Goal: Obtain resource: Obtain resource

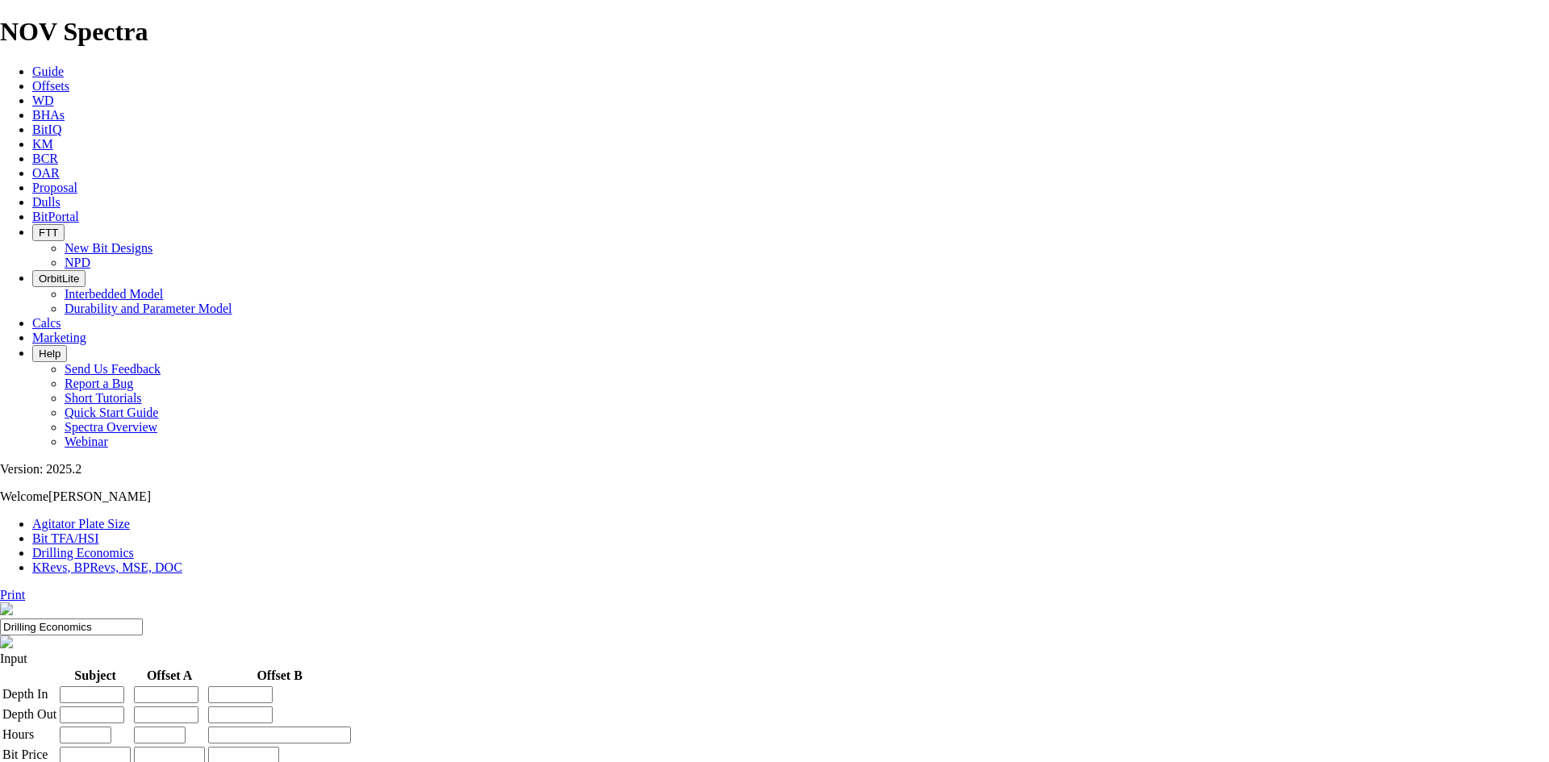
click at [69, 79] on span "Offsets" at bounding box center [50, 86] width 37 height 14
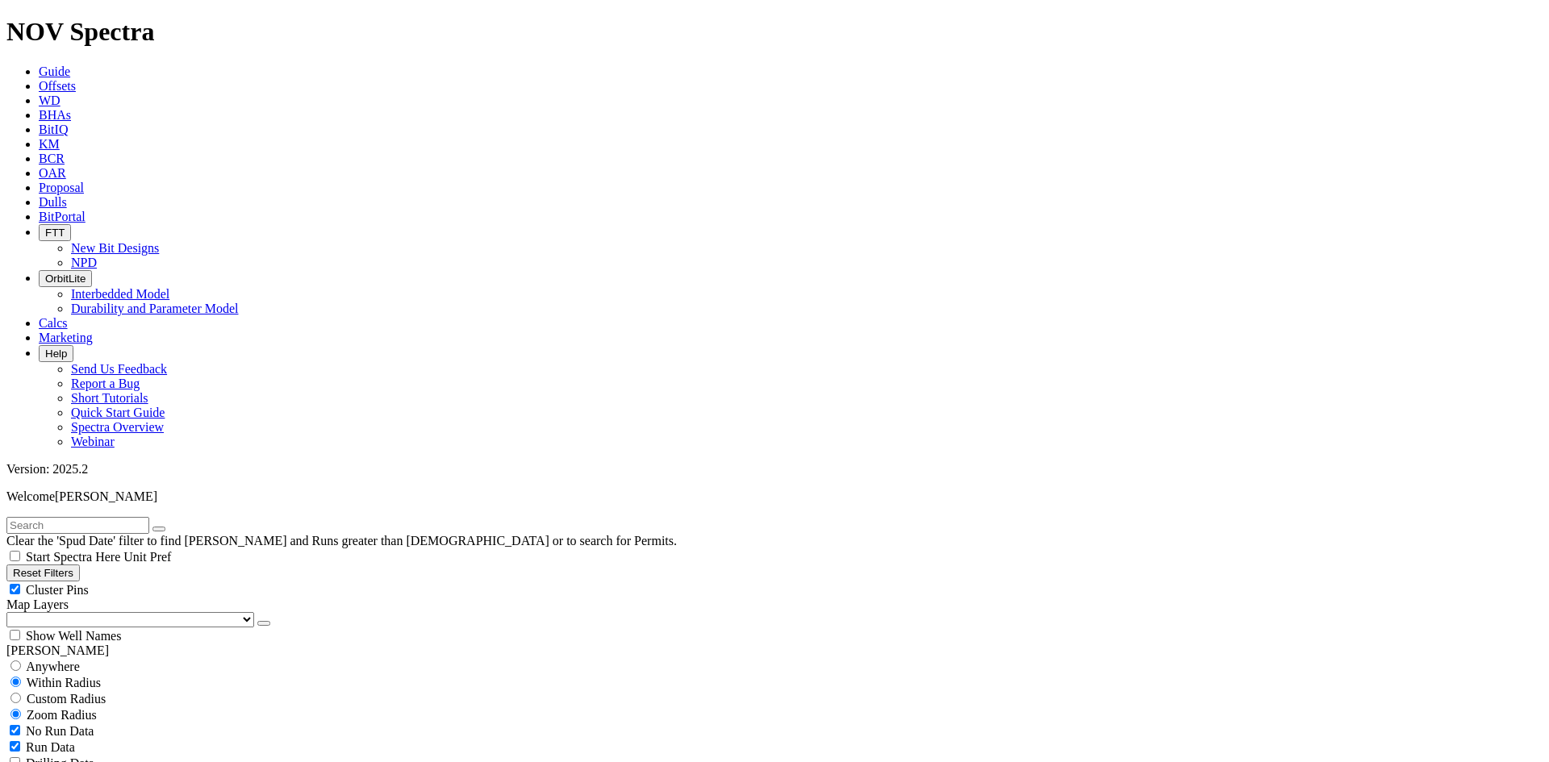
scroll to position [161, 0]
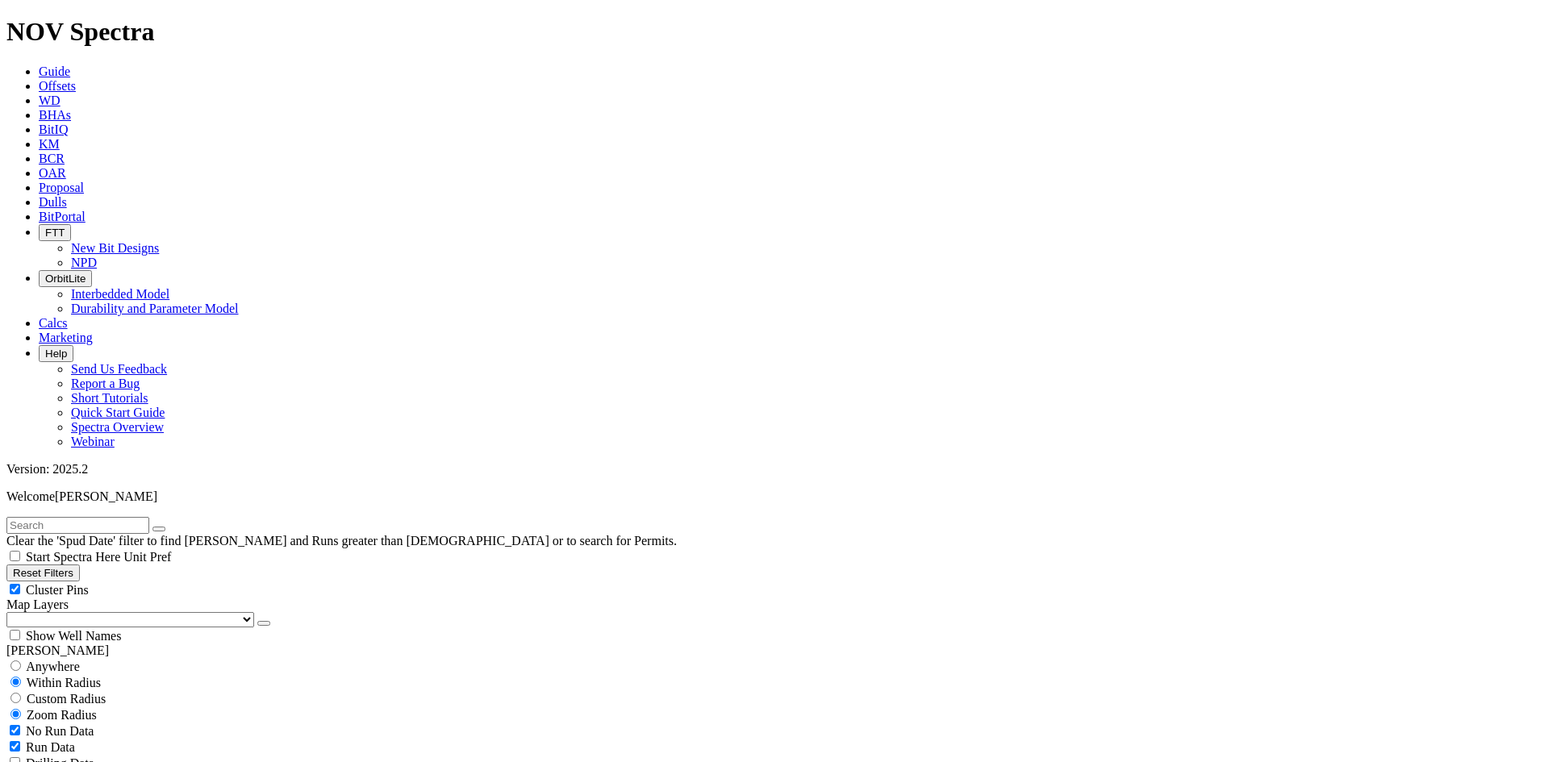
select select "8.5"
checkbox input "false"
select select "? number:8.5 ?"
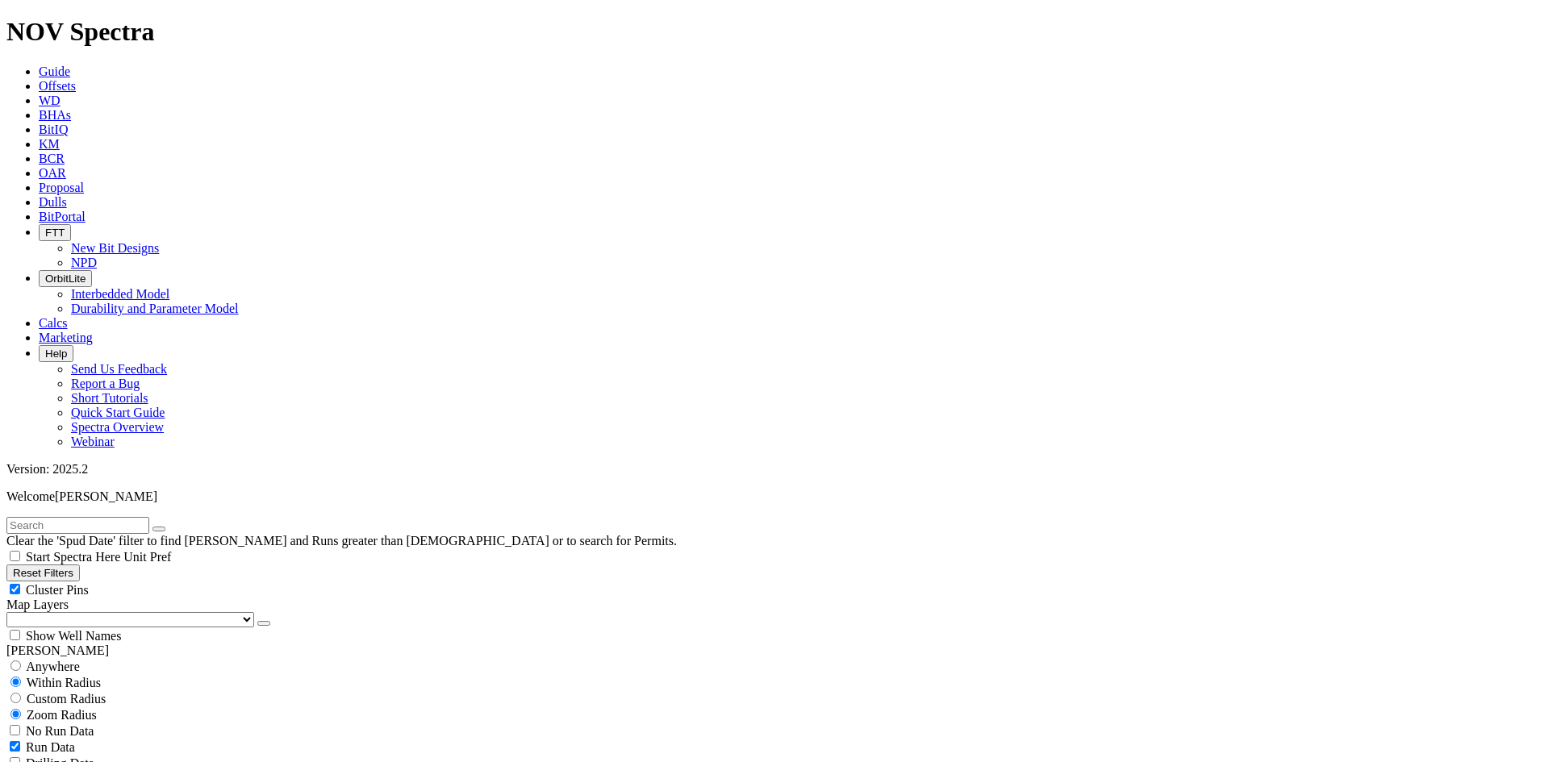
type input "14000"
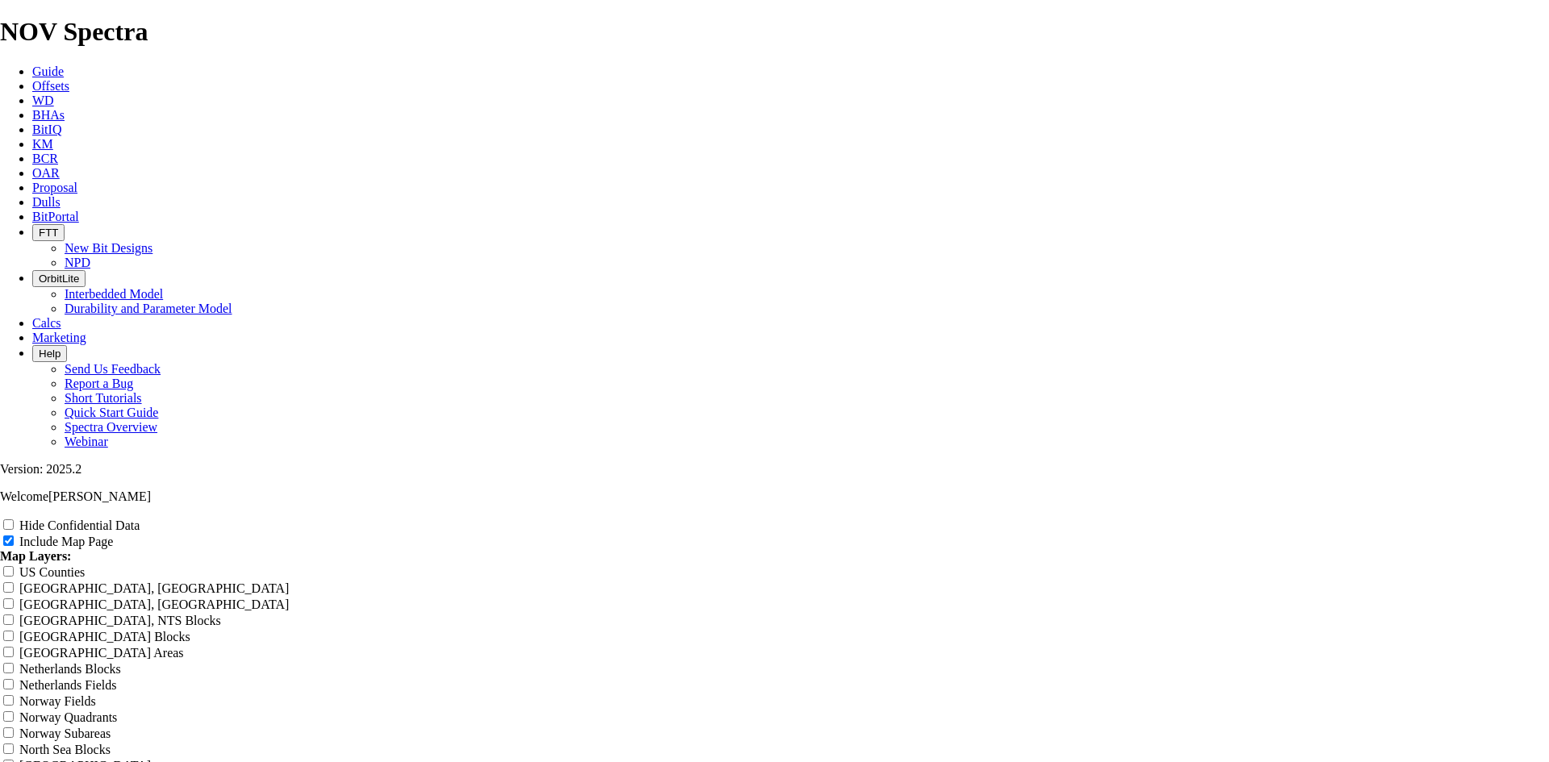
scroll to position [1936, 0]
